Goal: Transaction & Acquisition: Purchase product/service

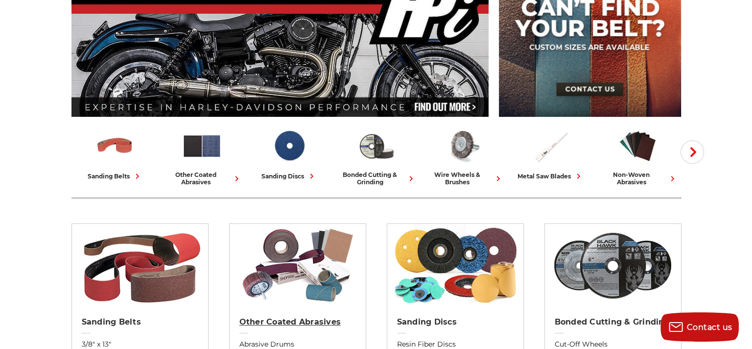
scroll to position [245, 0]
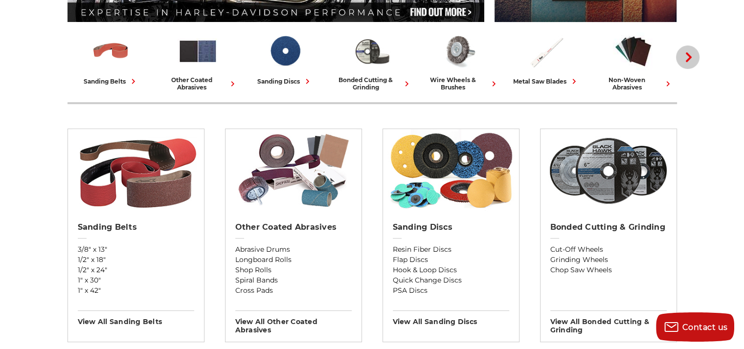
click at [685, 53] on icon "button" at bounding box center [689, 57] width 10 height 10
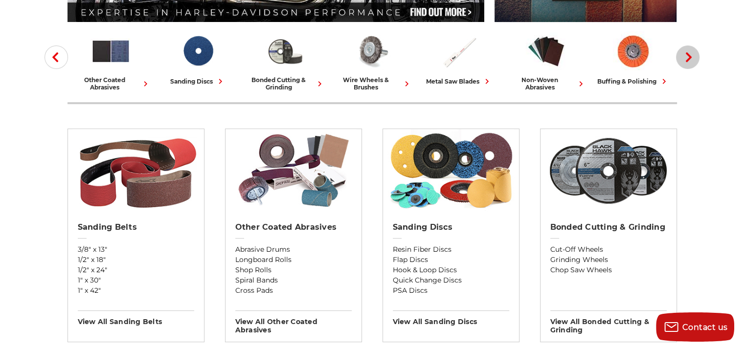
click at [688, 54] on use "button" at bounding box center [689, 57] width 6 height 10
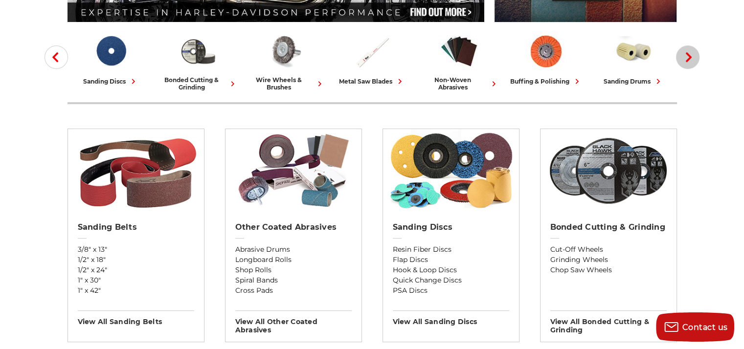
click at [687, 54] on use "button" at bounding box center [689, 57] width 6 height 10
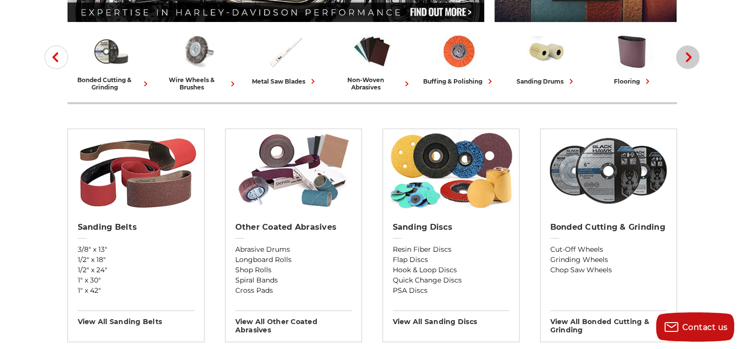
click at [686, 54] on icon "button" at bounding box center [689, 57] width 10 height 10
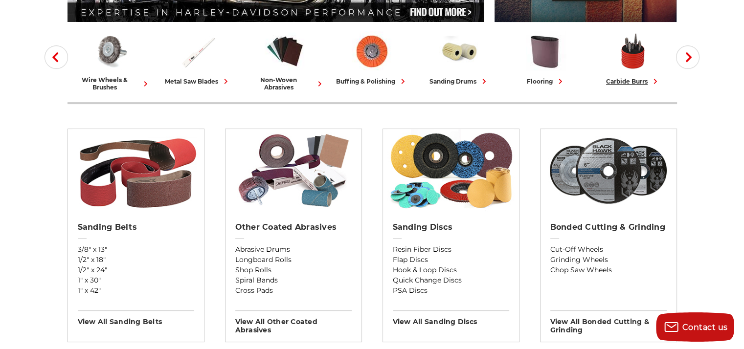
click at [630, 79] on div "carbide burrs" at bounding box center [633, 81] width 54 height 10
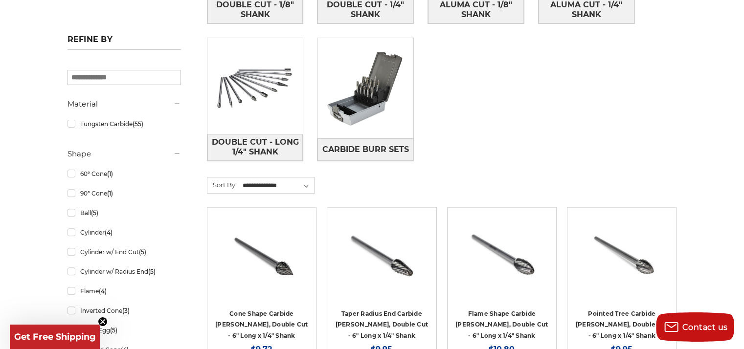
scroll to position [293, 0]
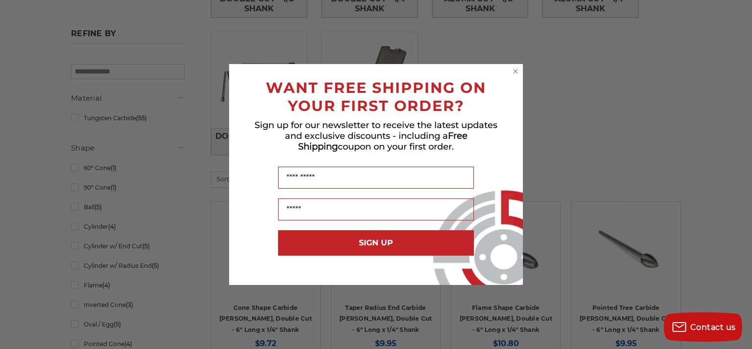
click at [515, 71] on icon "Close dialog" at bounding box center [515, 71] width 4 height 4
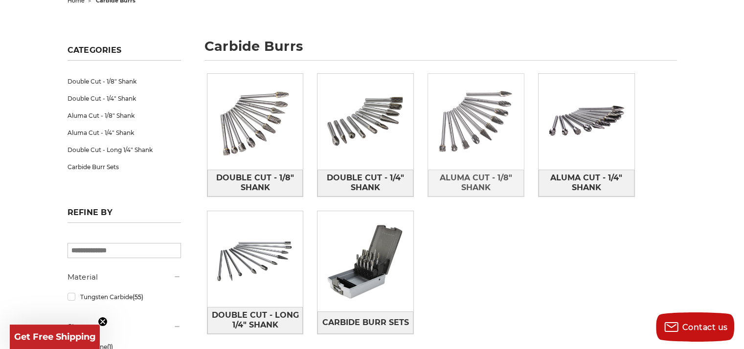
scroll to position [97, 0]
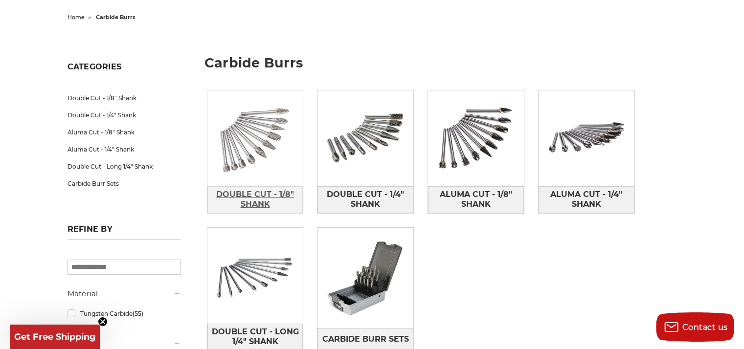
click at [250, 193] on span "Double Cut - 1/8" Shank" at bounding box center [255, 199] width 95 height 26
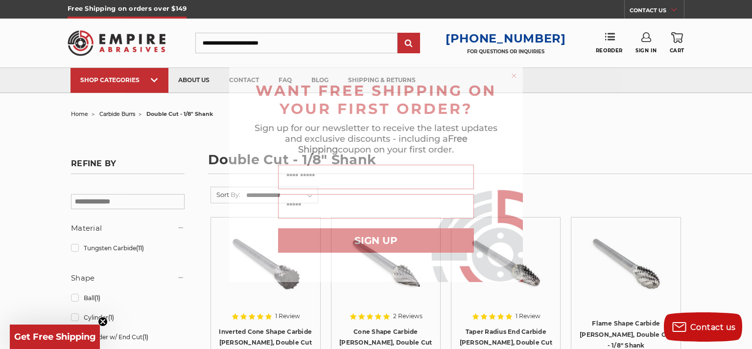
click at [511, 78] on circle "Close dialog" at bounding box center [513, 75] width 9 height 9
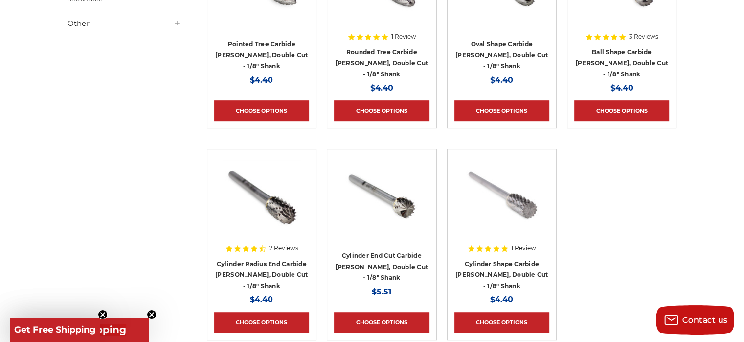
scroll to position [538, 0]
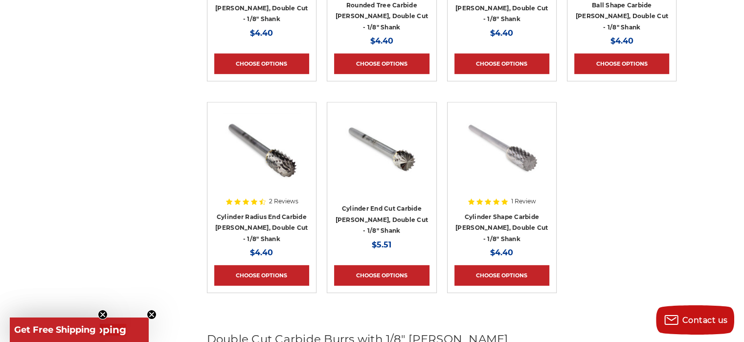
click at [263, 201] on div at bounding box center [261, 156] width 95 height 95
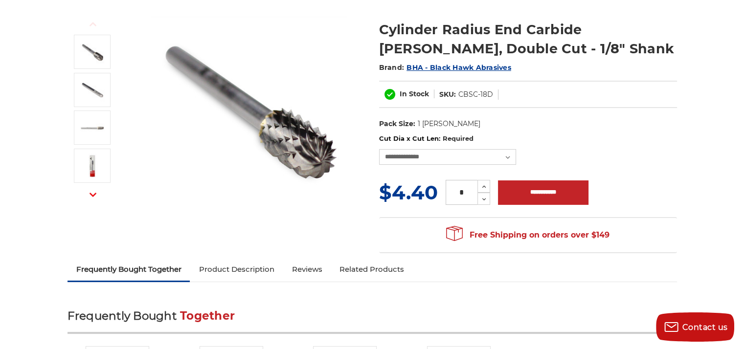
scroll to position [147, 0]
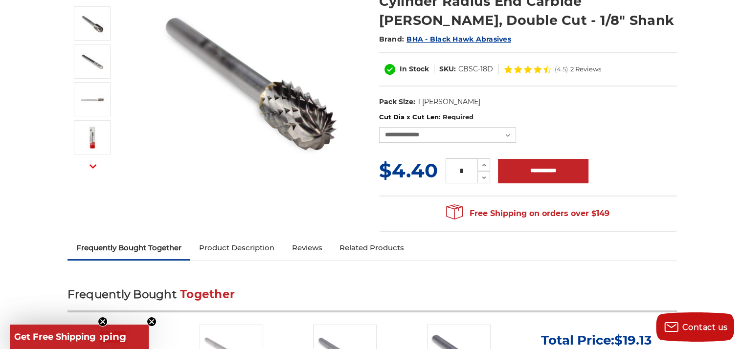
click at [245, 246] on link "Product Description" at bounding box center [236, 248] width 93 height 22
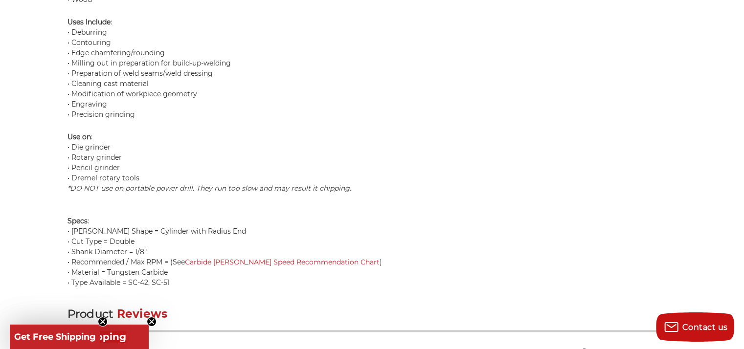
scroll to position [1123, 0]
